Goal: Task Accomplishment & Management: Use online tool/utility

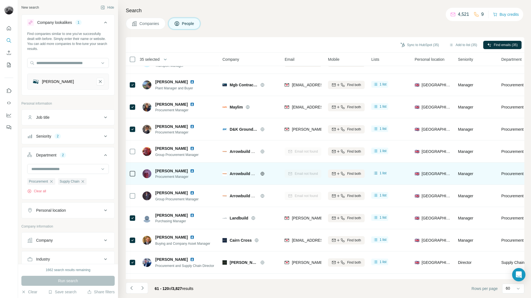
scroll to position [1123, 0]
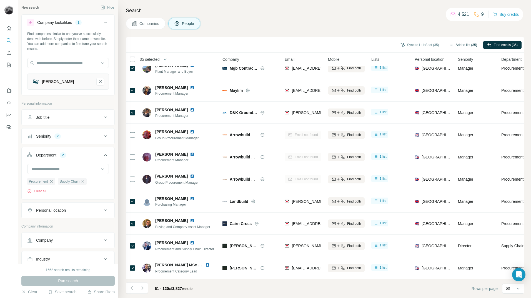
click at [454, 46] on button "Add to list (35)" at bounding box center [463, 45] width 36 height 8
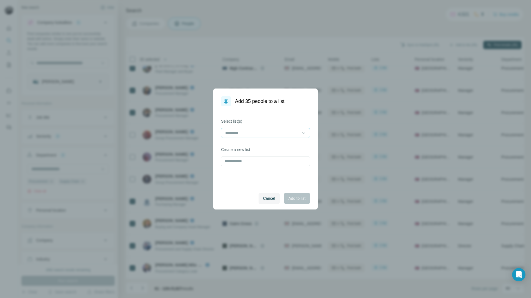
click at [249, 133] on input at bounding box center [262, 133] width 75 height 6
click at [251, 148] on p "Eldapoint - AV Contacts" at bounding box center [246, 146] width 41 height 6
click at [297, 199] on span "Add to list" at bounding box center [297, 199] width 17 height 6
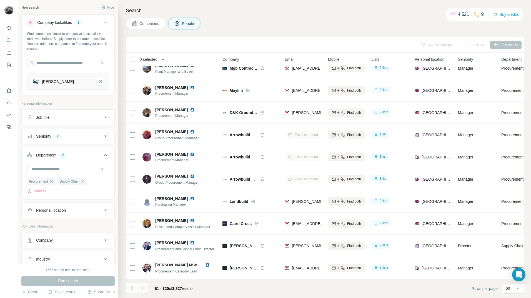
click at [144, 289] on icon "Navigate to next page" at bounding box center [143, 289] width 6 height 6
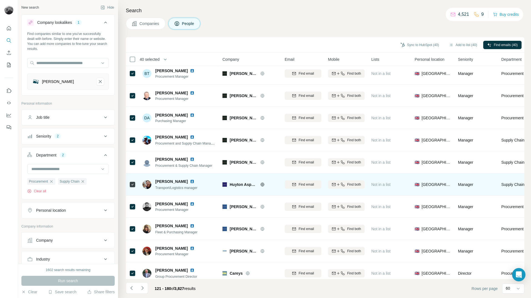
scroll to position [0, 0]
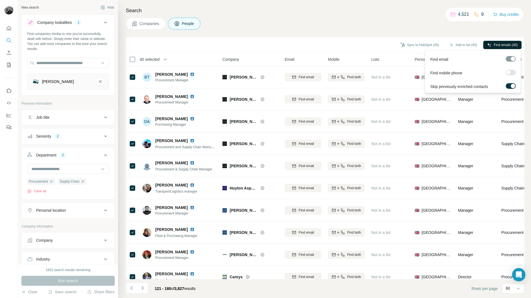
click at [498, 44] on span "Find emails (40)" at bounding box center [506, 45] width 24 height 5
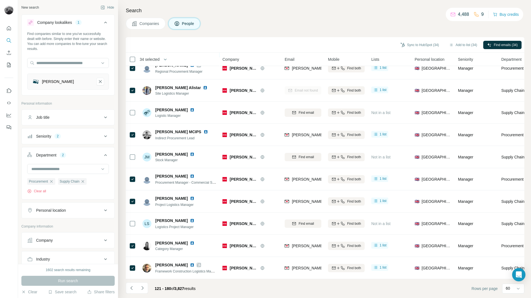
scroll to position [1123, 0]
click at [465, 46] on button "Add to list (33)" at bounding box center [463, 45] width 36 height 8
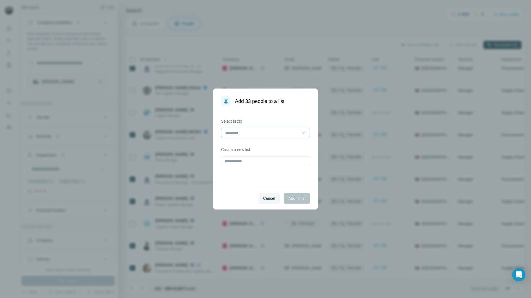
click at [297, 135] on input at bounding box center [262, 133] width 75 height 6
click at [271, 147] on div "Eldapoint - AV Contacts" at bounding box center [265, 146] width 79 height 6
click at [299, 198] on span "Add to list" at bounding box center [297, 199] width 17 height 6
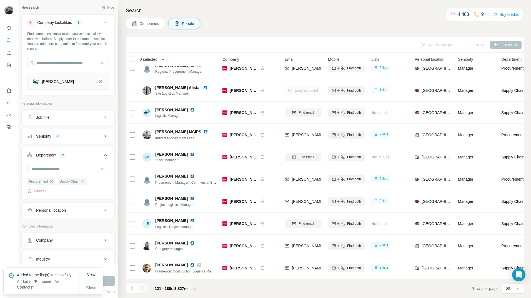
click at [143, 290] on icon "Navigate to next page" at bounding box center [143, 289] width 6 height 6
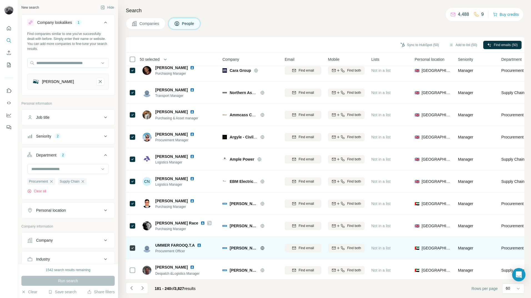
scroll to position [95, 0]
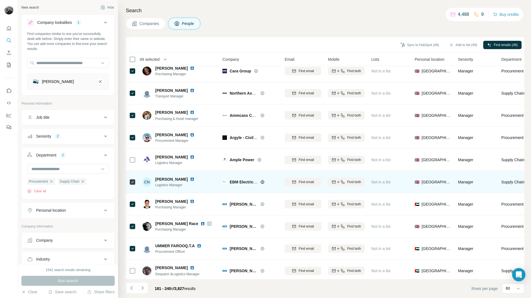
click at [129, 181] on icon at bounding box center [132, 182] width 7 height 7
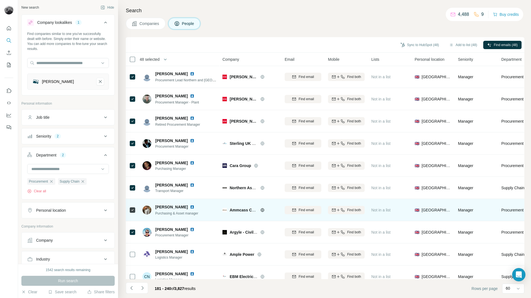
scroll to position [0, 0]
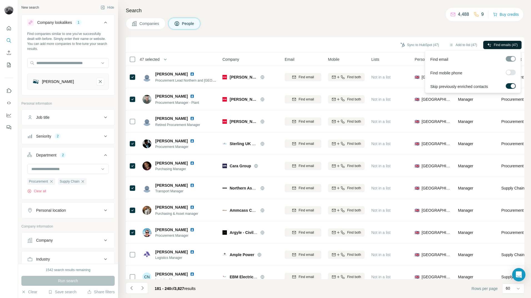
click at [503, 47] on span "Find emails (47)" at bounding box center [506, 45] width 24 height 5
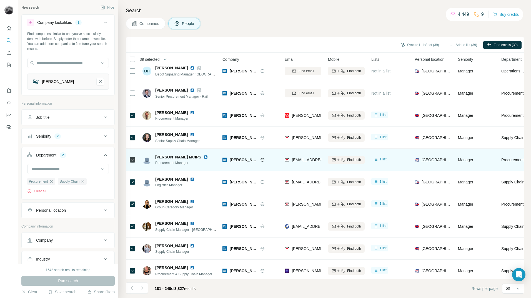
scroll to position [1123, 0]
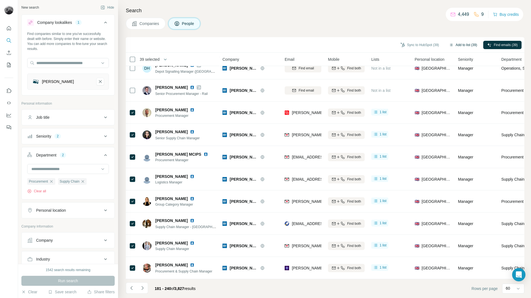
click at [460, 46] on button "Add to list (39)" at bounding box center [463, 45] width 36 height 8
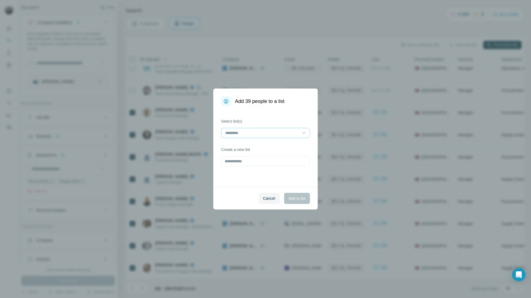
click at [276, 131] on input at bounding box center [262, 133] width 75 height 6
click at [250, 148] on p "Eldapoint - AV Contacts" at bounding box center [246, 146] width 41 height 6
click at [297, 199] on span "Add to list" at bounding box center [297, 199] width 17 height 6
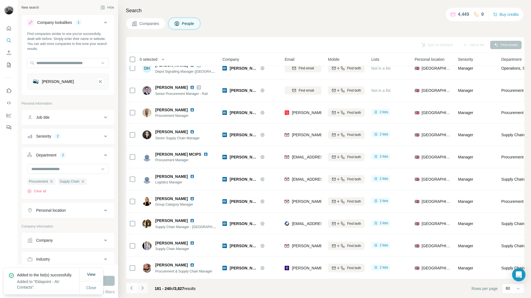
click at [144, 291] on icon "Navigate to next page" at bounding box center [143, 289] width 6 height 6
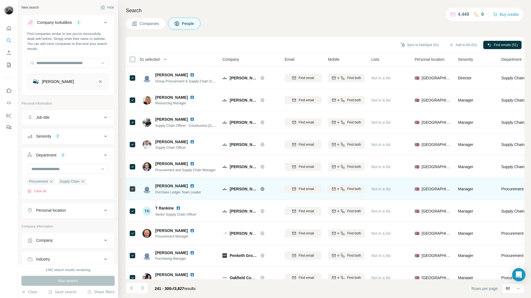
scroll to position [0, 0]
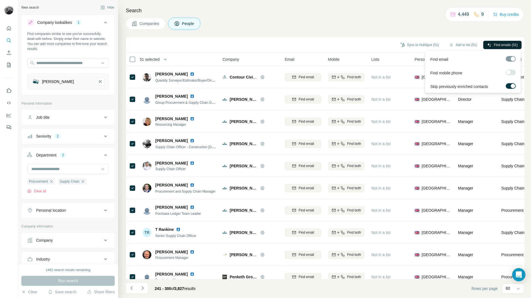
click at [500, 46] on span "Find emails (51)" at bounding box center [506, 45] width 24 height 5
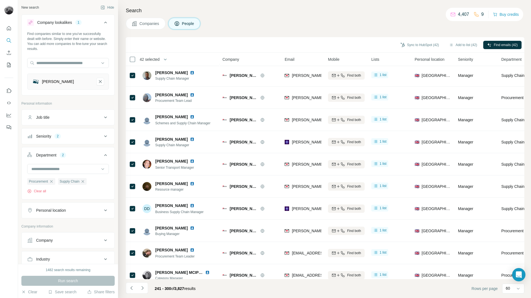
scroll to position [1123, 0]
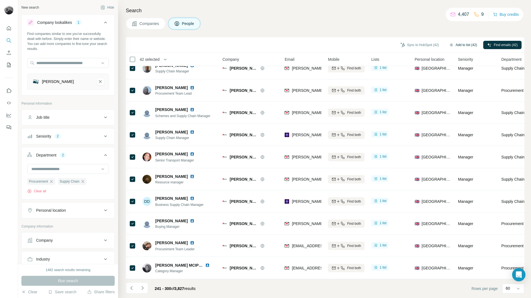
click at [465, 46] on button "Add to list (42)" at bounding box center [463, 45] width 36 height 8
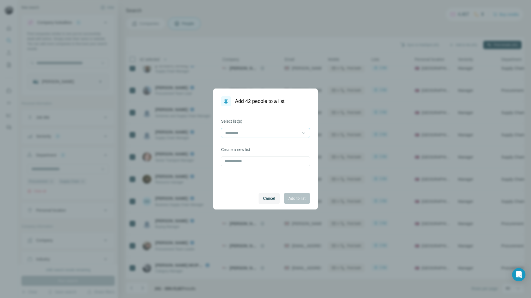
click at [274, 132] on input at bounding box center [262, 133] width 75 height 6
click at [266, 146] on p "Eldapoint - AV Contacts" at bounding box center [246, 146] width 41 height 6
click at [299, 199] on span "Add to list" at bounding box center [297, 199] width 17 height 6
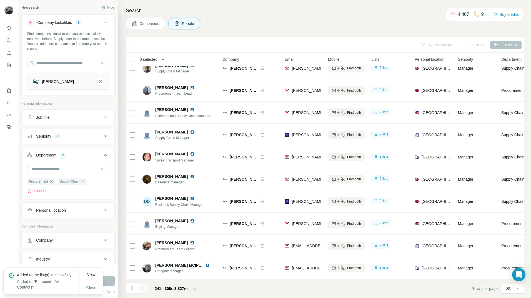
click at [144, 289] on icon "Navigate to next page" at bounding box center [143, 289] width 6 height 6
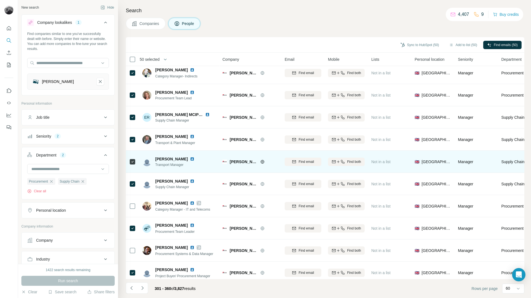
scroll to position [0, 0]
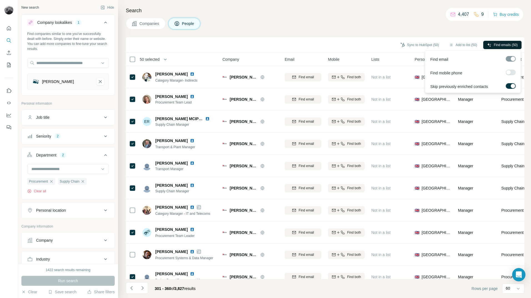
click at [502, 44] on span "Find emails (50)" at bounding box center [506, 45] width 24 height 5
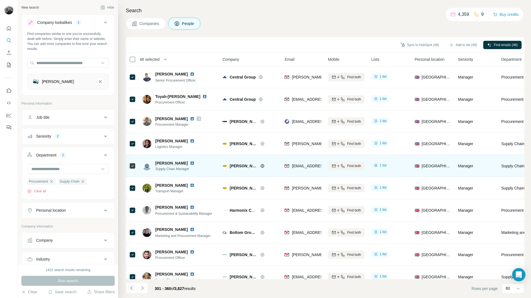
scroll to position [1123, 0]
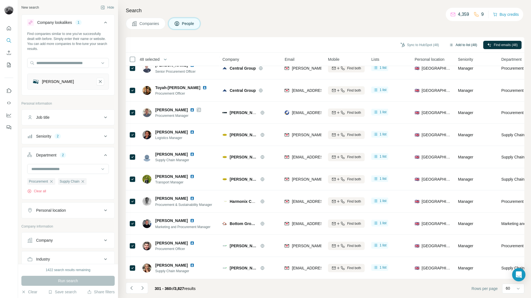
click at [462, 46] on button "Add to list (48)" at bounding box center [463, 45] width 36 height 8
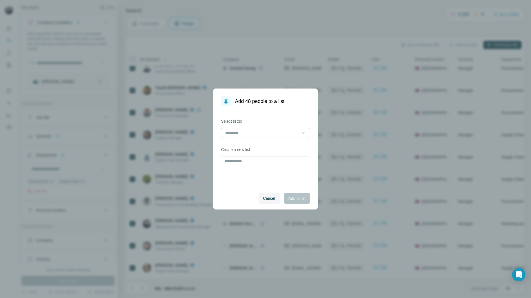
click at [295, 134] on input at bounding box center [262, 133] width 75 height 6
click at [256, 147] on p "Eldapoint - AV Contacts" at bounding box center [246, 146] width 41 height 6
click at [296, 200] on span "Add to list" at bounding box center [297, 199] width 17 height 6
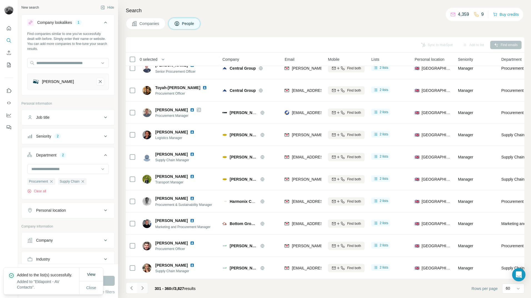
click at [146, 290] on button "Navigate to next page" at bounding box center [142, 288] width 11 height 11
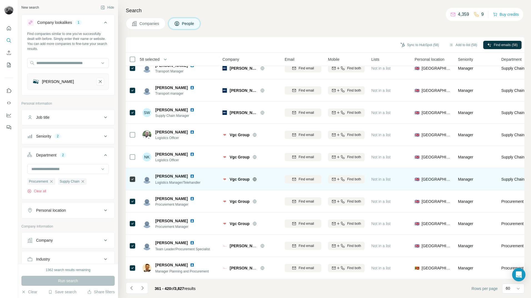
click at [135, 178] on icon at bounding box center [132, 179] width 7 height 7
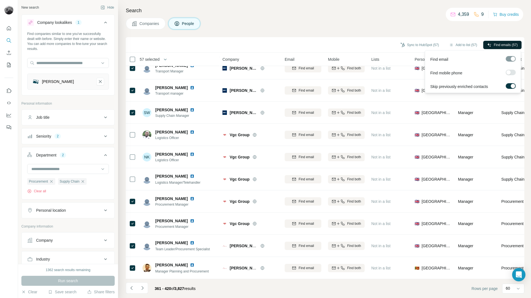
click at [501, 46] on span "Find emails (57)" at bounding box center [506, 45] width 24 height 5
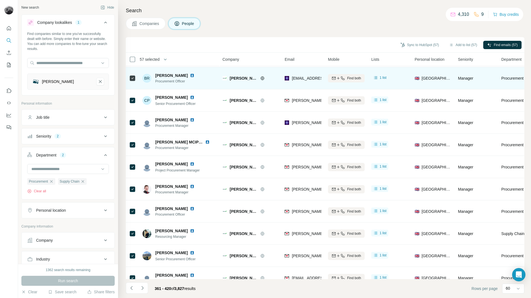
scroll to position [0, 0]
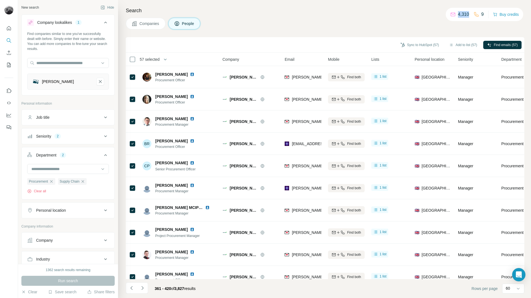
drag, startPoint x: 456, startPoint y: 14, endPoint x: 466, endPoint y: 13, distance: 9.8
click at [466, 13] on p "4,310" at bounding box center [463, 14] width 11 height 7
drag, startPoint x: 463, startPoint y: 16, endPoint x: 453, endPoint y: 31, distance: 18.5
click at [454, 33] on div "Search Companies People Sync to HubSpot (57) Add to list (57) Find emails (57) …" at bounding box center [324, 149] width 413 height 298
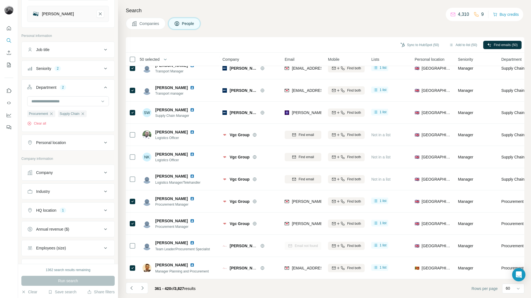
scroll to position [83, 0]
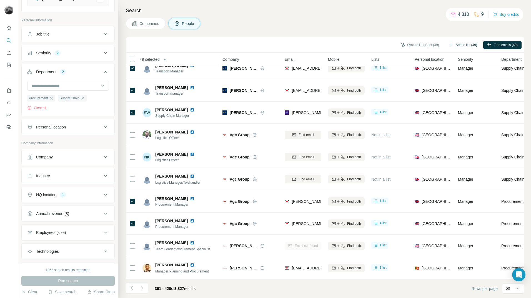
click at [464, 44] on button "Add to list (49)" at bounding box center [463, 45] width 36 height 8
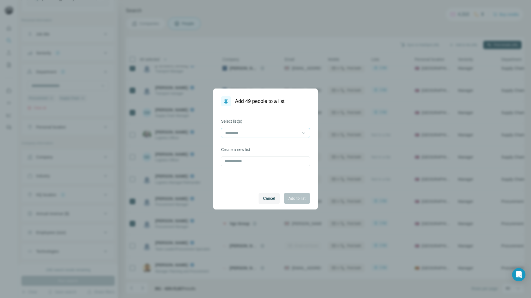
click at [290, 136] on input at bounding box center [262, 133] width 75 height 6
click at [238, 147] on p "Eldapoint - AV Contacts" at bounding box center [246, 146] width 41 height 6
drag, startPoint x: 298, startPoint y: 199, endPoint x: 347, endPoint y: 146, distance: 72.5
click at [299, 199] on span "Add to list" at bounding box center [297, 199] width 17 height 6
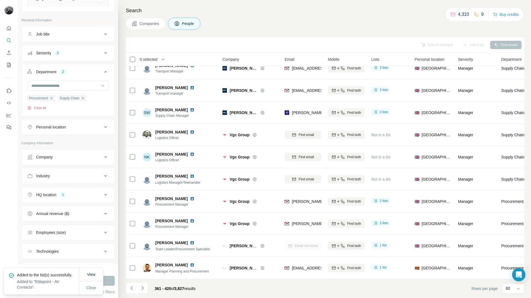
click at [259, 22] on div "Companies People" at bounding box center [325, 24] width 399 height 12
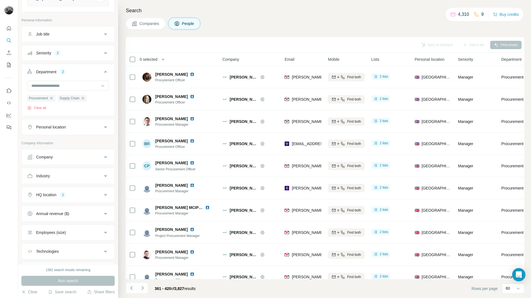
scroll to position [222, 0]
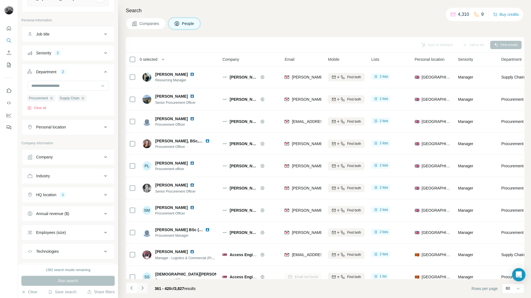
click at [143, 290] on icon "Navigate to next page" at bounding box center [143, 289] width 6 height 6
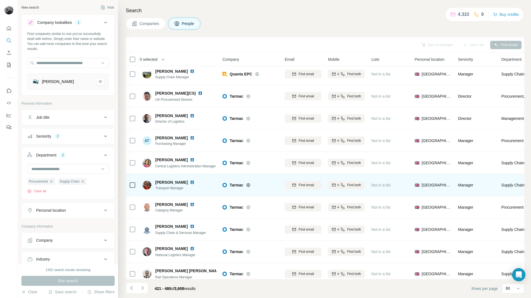
scroll to position [0, 0]
